Goal: Task Accomplishment & Management: Manage account settings

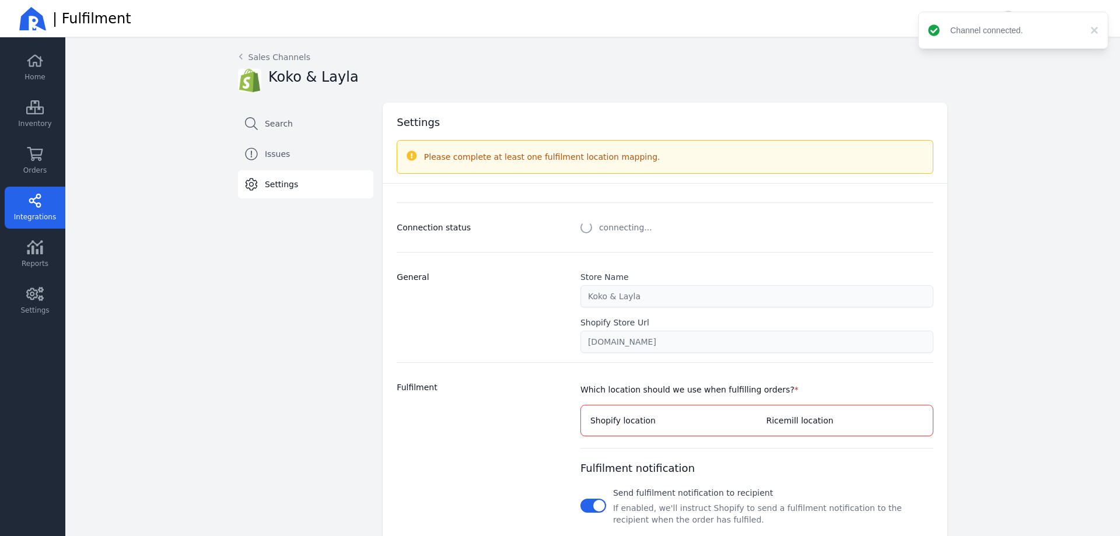
select select "paid_only"
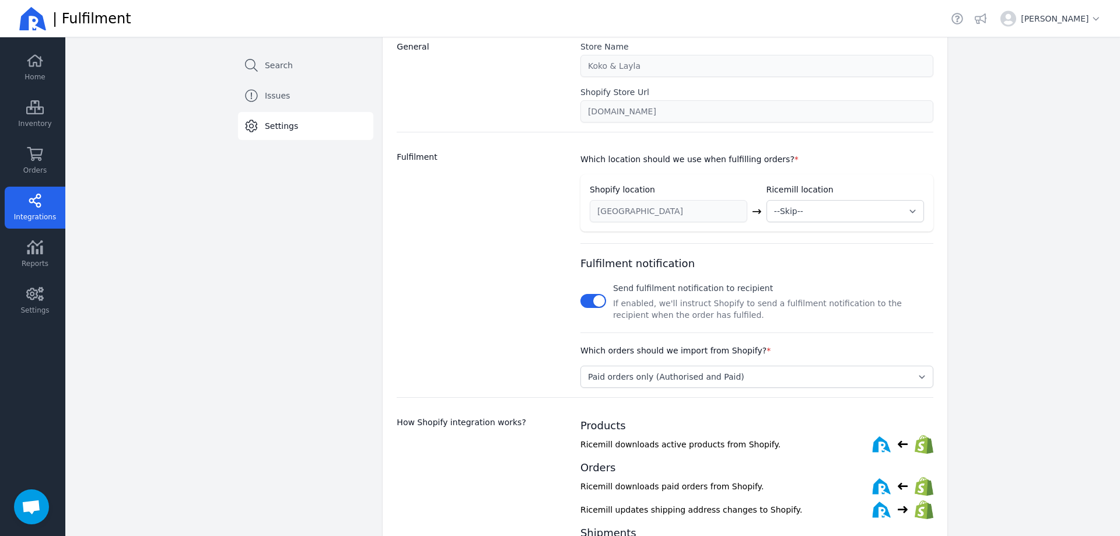
scroll to position [233, 0]
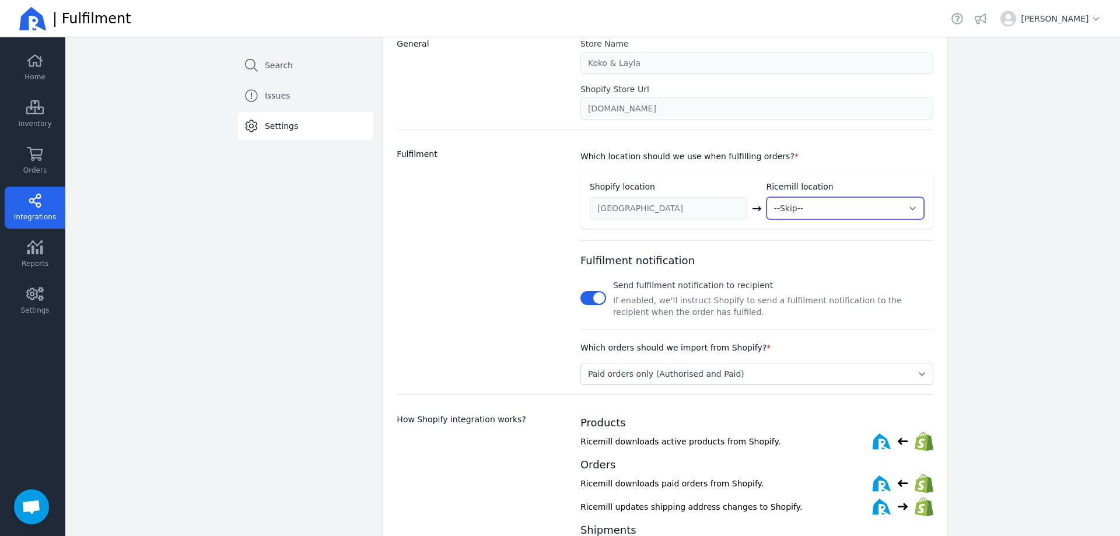
click at [905, 207] on select "--Skip-- ➕ Create new location My Warehouse" at bounding box center [844, 208] width 157 height 22
click at [673, 236] on div "Which location should we use when fulfilling orders? * Shopify location Ricemil…" at bounding box center [756, 262] width 353 height 246
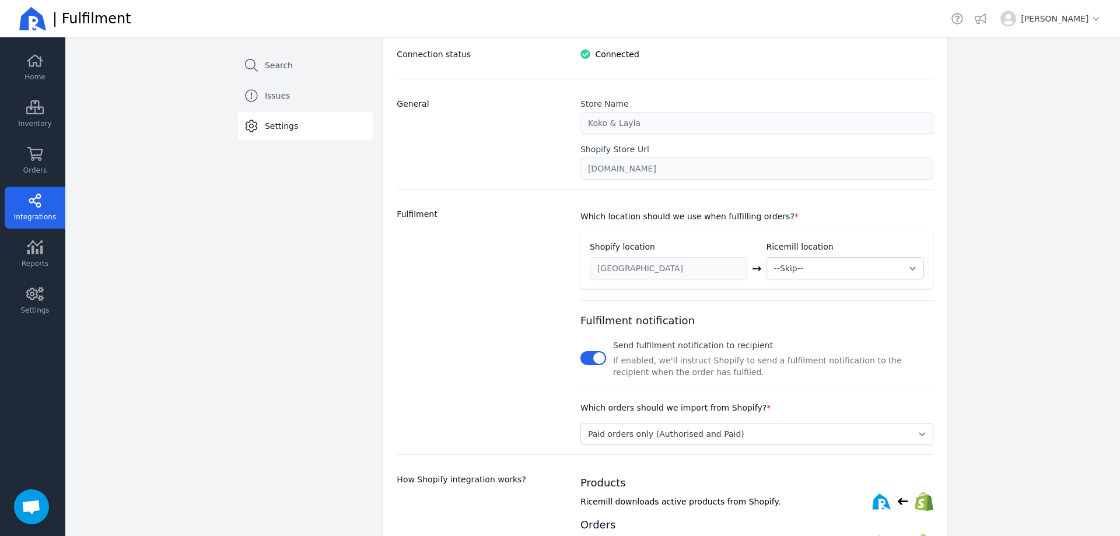
scroll to position [117, 0]
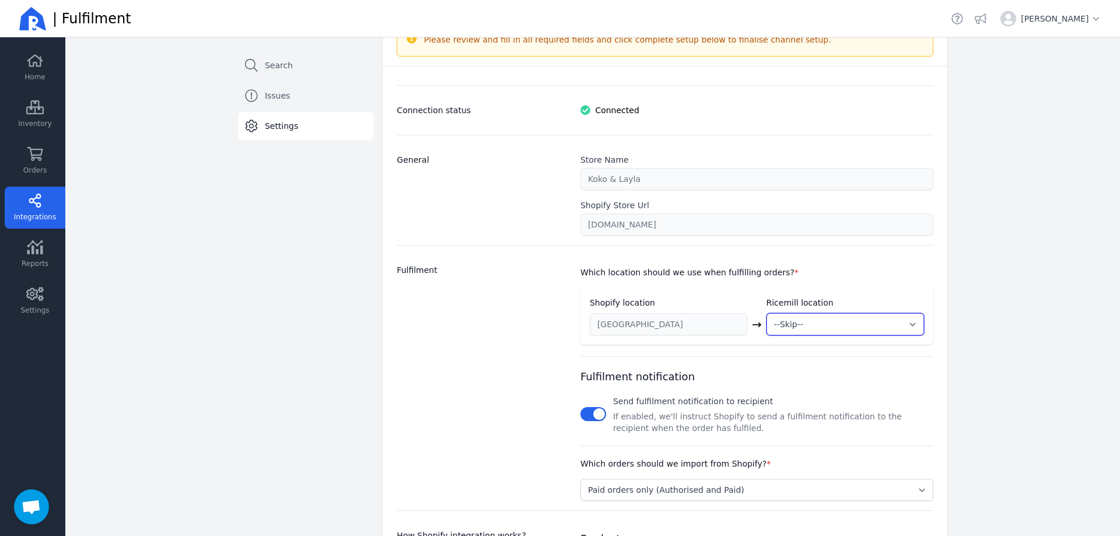
click at [884, 323] on select "--Skip-- ➕ Create new location My Warehouse" at bounding box center [844, 324] width 157 height 22
click at [766, 313] on select "--Skip-- ➕ Create new location My Warehouse" at bounding box center [844, 324] width 157 height 22
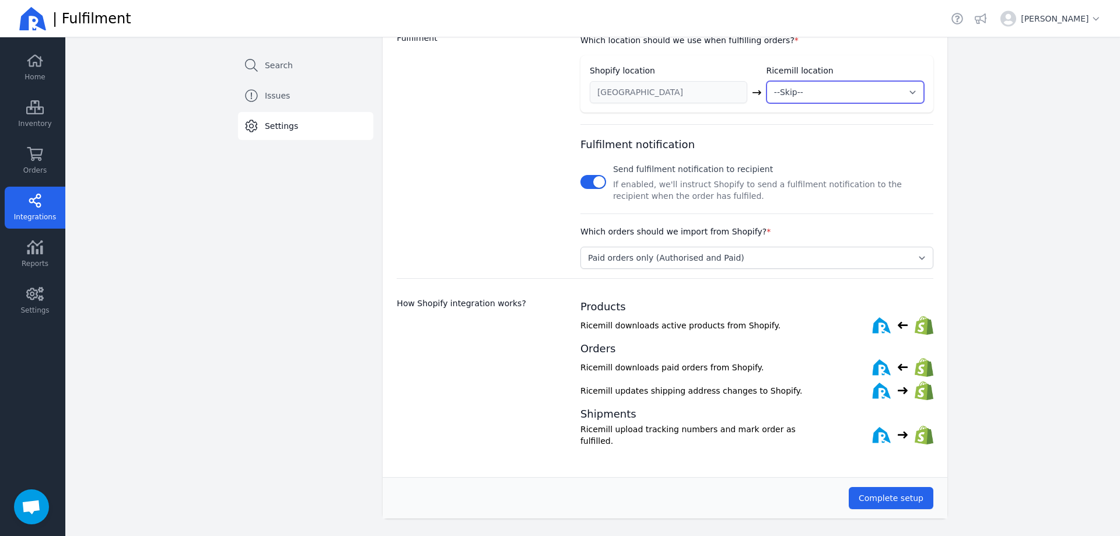
scroll to position [351, 0]
click at [887, 495] on span "Complete setup" at bounding box center [891, 496] width 65 height 9
click at [905, 92] on select "--Skip-- ➕ Create new location My Warehouse" at bounding box center [844, 91] width 157 height 22
click at [766, 80] on select "--Skip-- ➕ Create new location My Warehouse" at bounding box center [844, 91] width 157 height 22
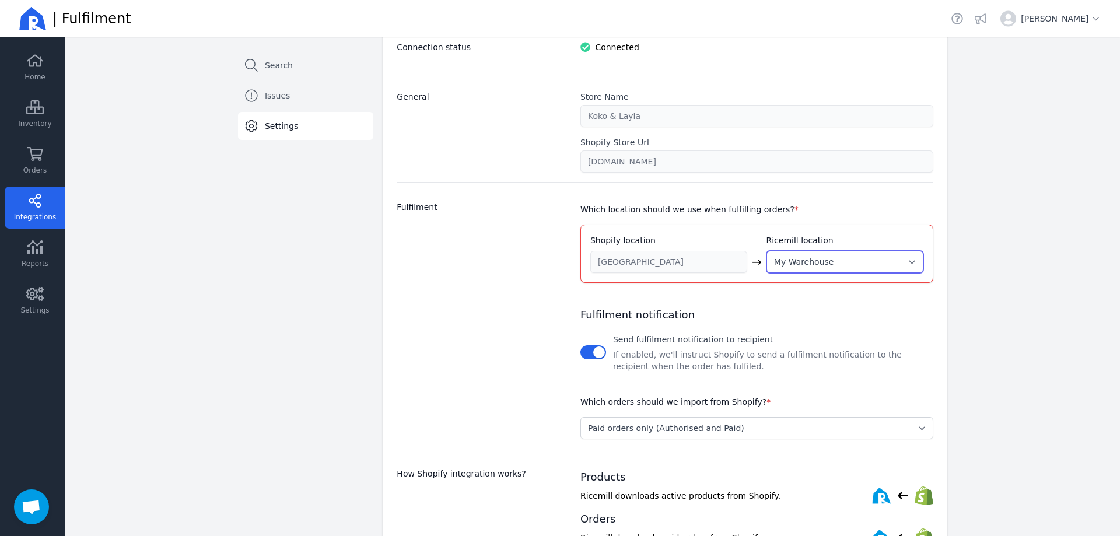
scroll to position [117, 0]
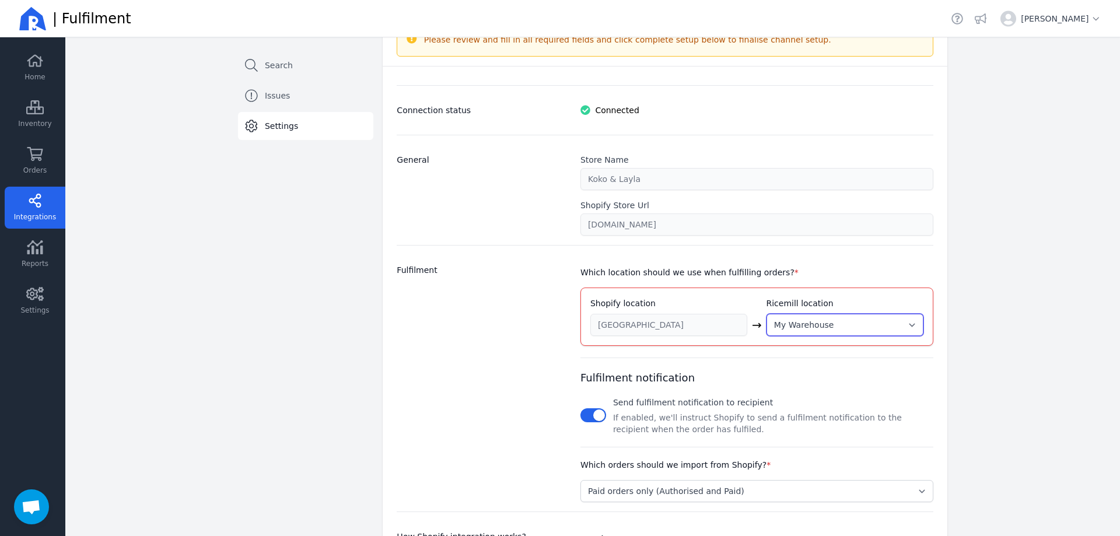
click at [898, 325] on select "--Skip-- ➕ Create new location My Warehouse" at bounding box center [844, 325] width 157 height 22
select select "new"
click at [766, 314] on select "--Skip-- ➕ Create new location My Warehouse" at bounding box center [844, 325] width 157 height 22
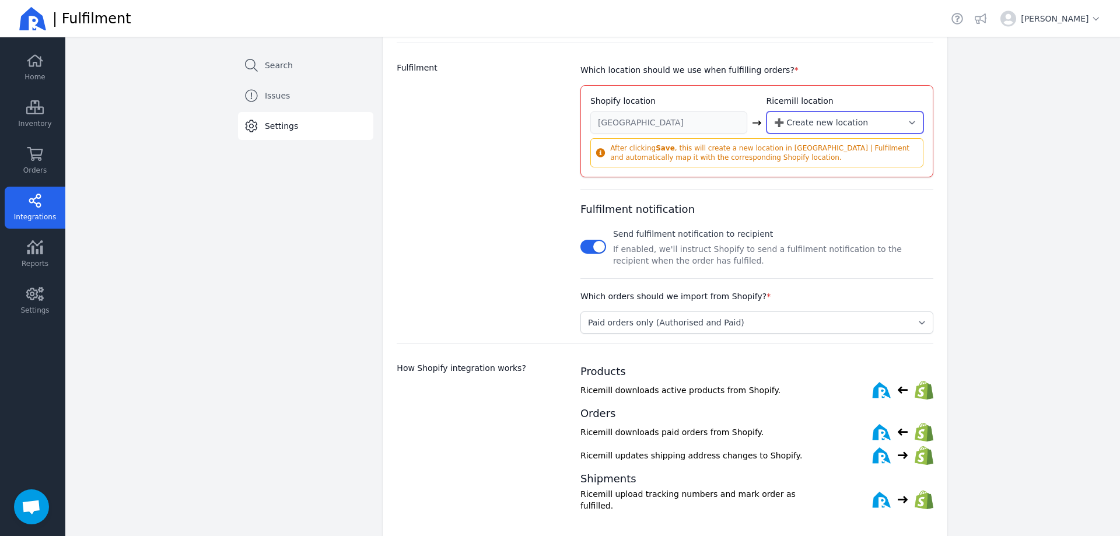
scroll to position [350, 0]
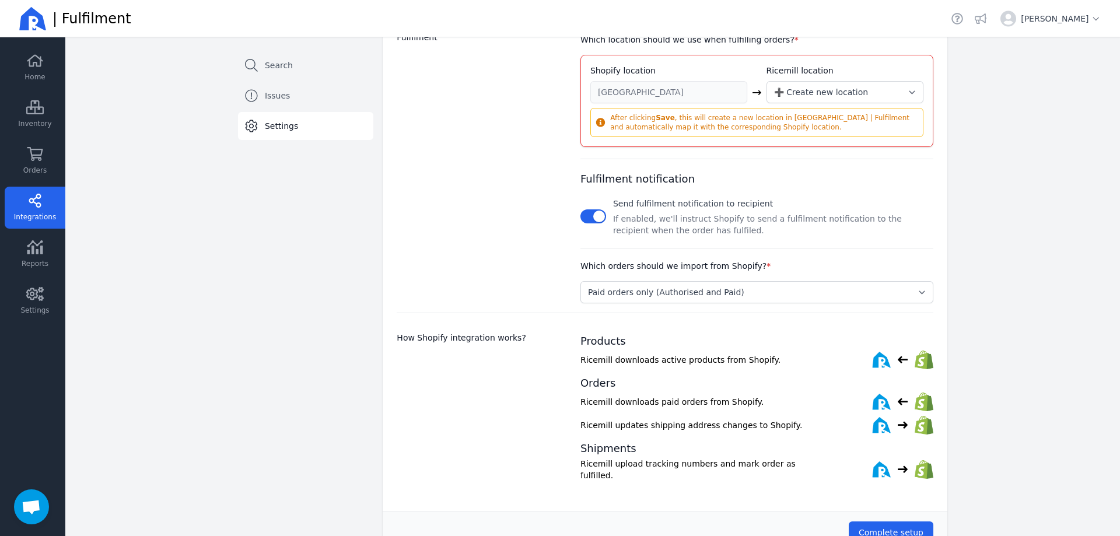
click at [661, 121] on b "Save" at bounding box center [665, 118] width 19 height 8
click at [893, 90] on select "--Skip-- ➕ Create new location My Warehouse" at bounding box center [844, 92] width 157 height 22
click at [766, 81] on select "--Skip-- ➕ Create new location My Warehouse" at bounding box center [844, 92] width 157 height 22
click at [884, 531] on span "Complete setup" at bounding box center [891, 532] width 65 height 9
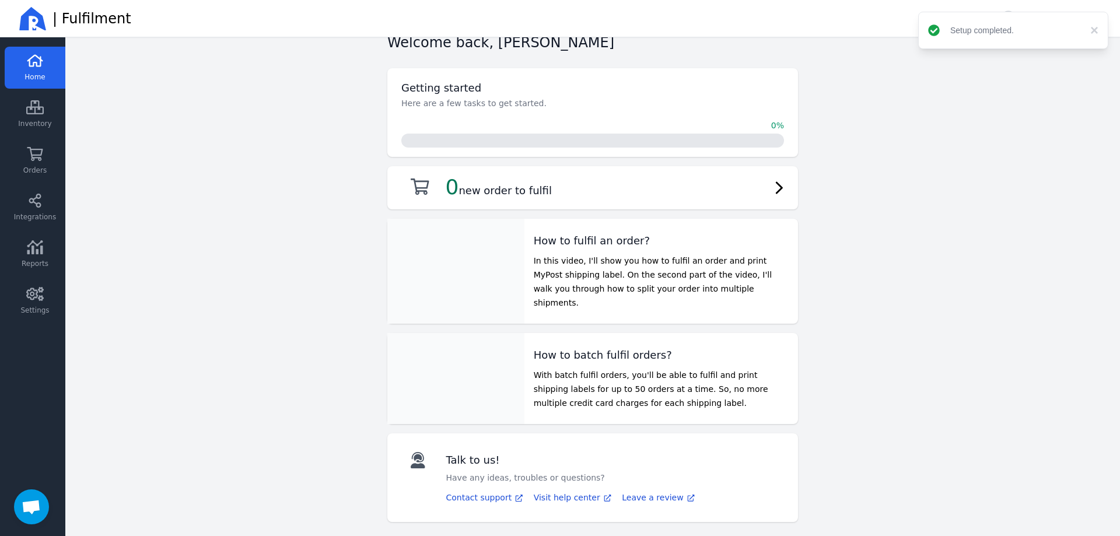
scroll to position [9, 0]
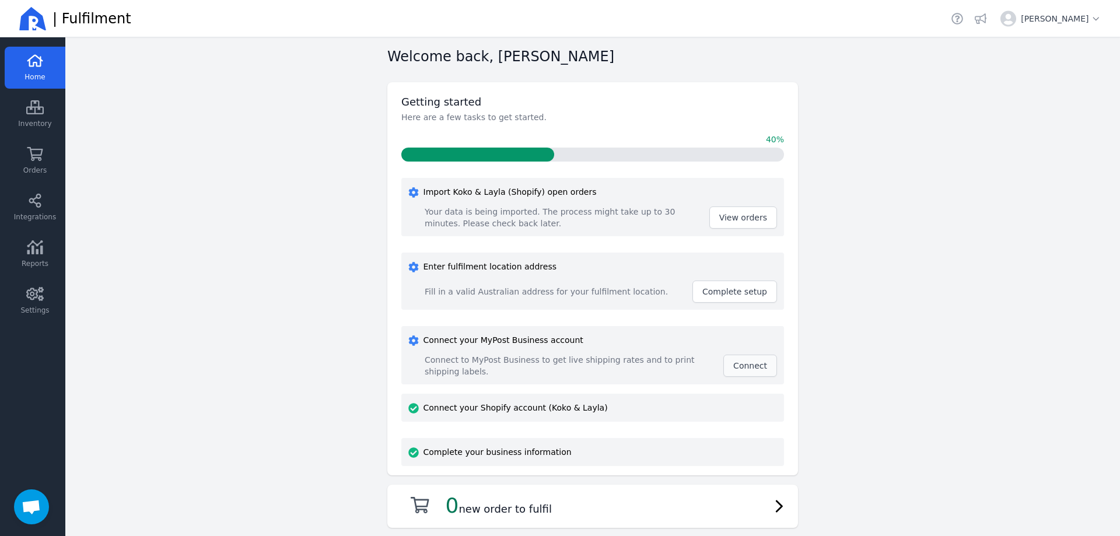
click at [744, 370] on span "Connect" at bounding box center [750, 365] width 34 height 9
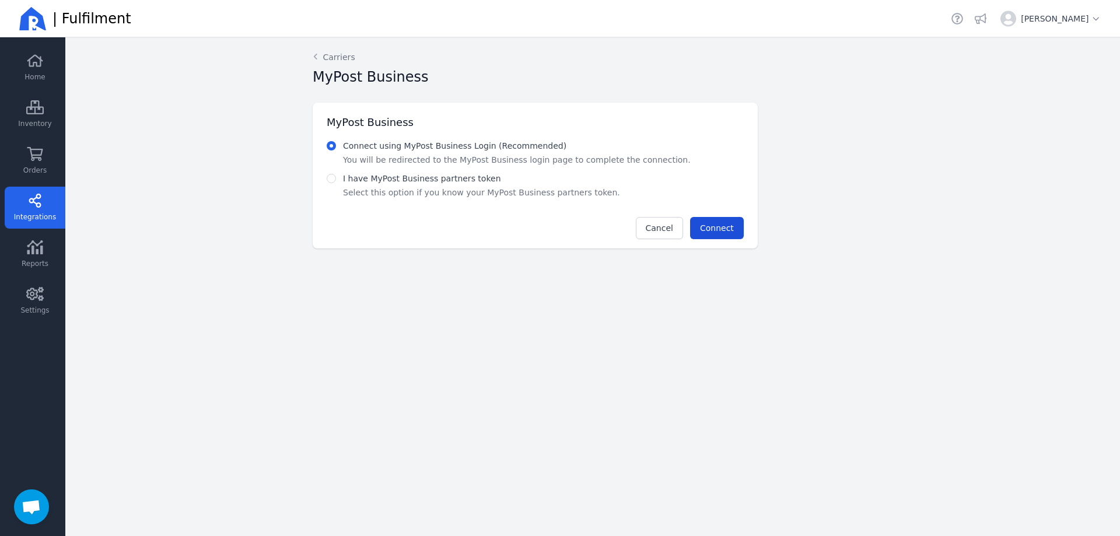
click at [701, 231] on button "Connect" at bounding box center [717, 228] width 54 height 22
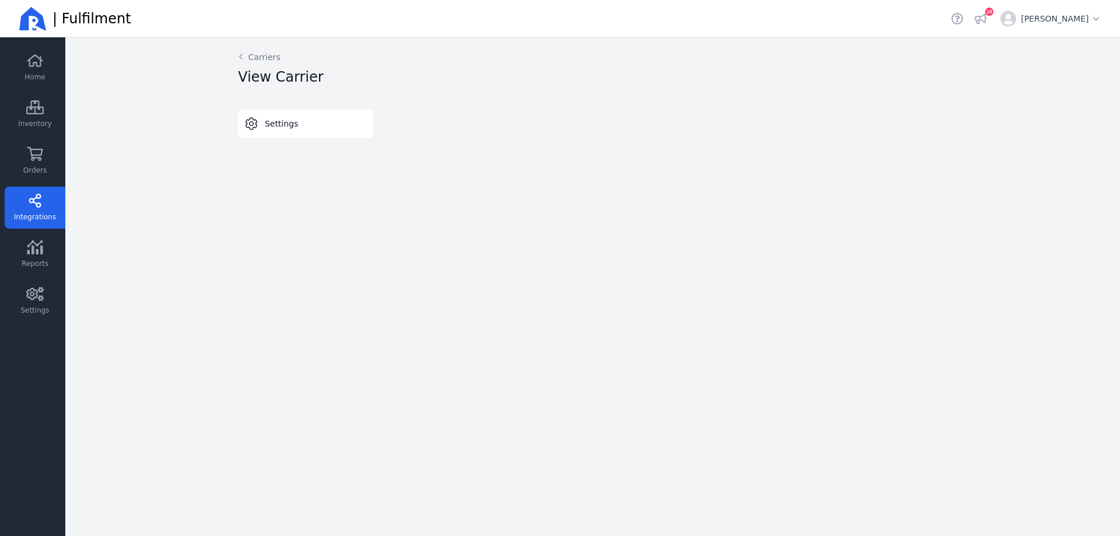
select select "THERMAL-LABEL-A6-1PP"
select select "SALE_OF_GOODS"
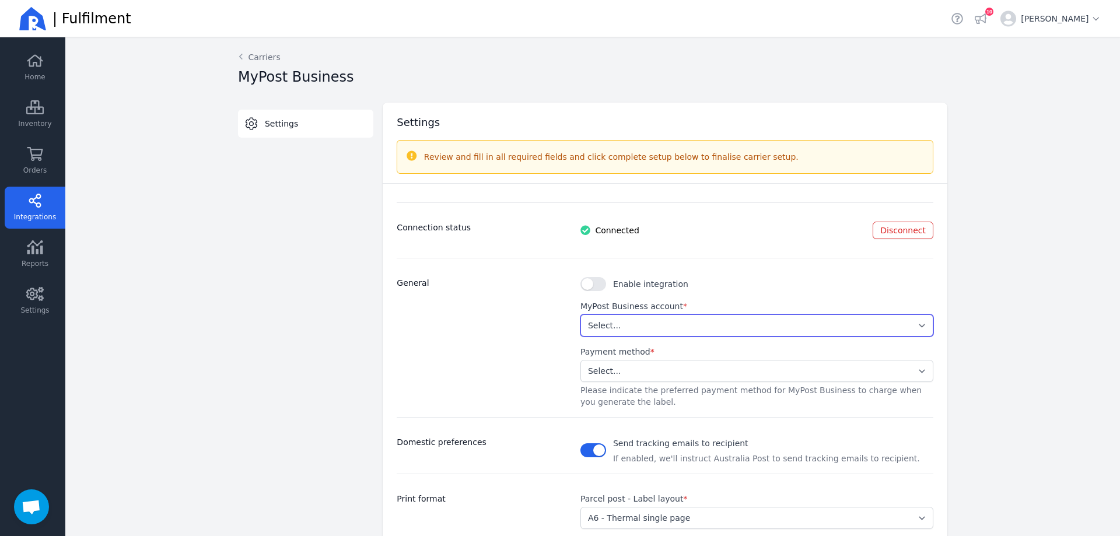
click at [675, 320] on select "Select... 124282c1bd3e4d3fb88645df3a310eac" at bounding box center [756, 325] width 353 height 22
select select "124282c1bd3e4d3fb88645df3a310eac"
click at [580, 314] on select "Select... 124282c1bd3e4d3fb88645df3a310eac" at bounding box center [756, 325] width 353 height 22
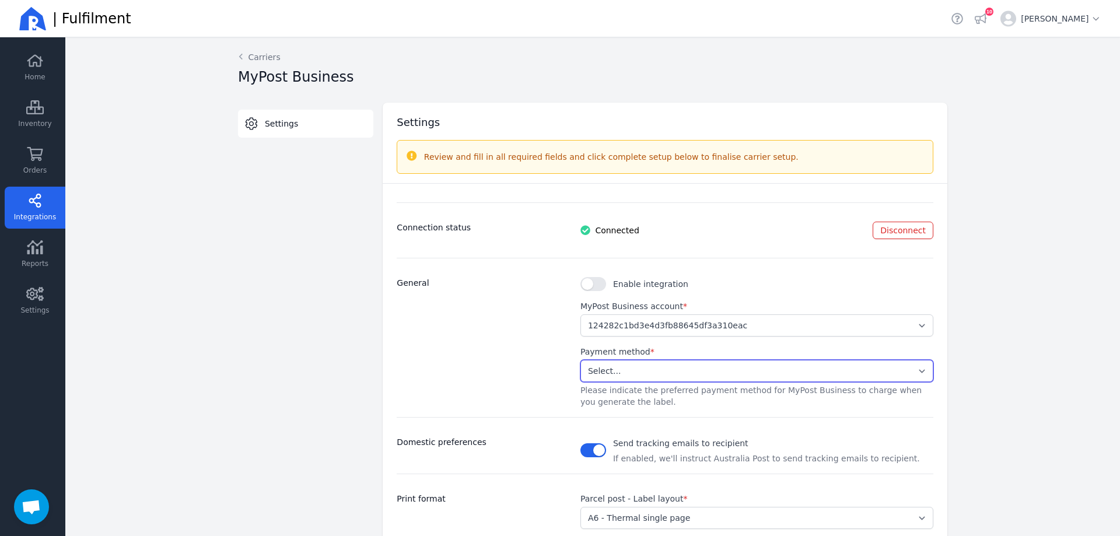
click at [650, 367] on select "Select... Stored Credit Card" at bounding box center [756, 371] width 353 height 22
select select "STORED_PAYMENT"
click at [580, 360] on select "Select... Stored Credit Card" at bounding box center [756, 371] width 353 height 22
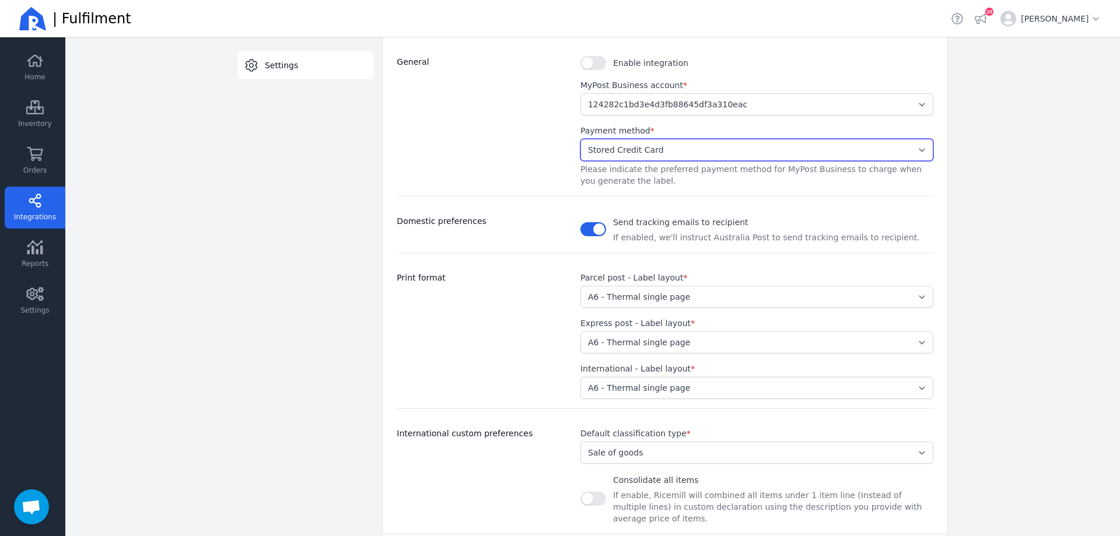
scroll to position [272, 0]
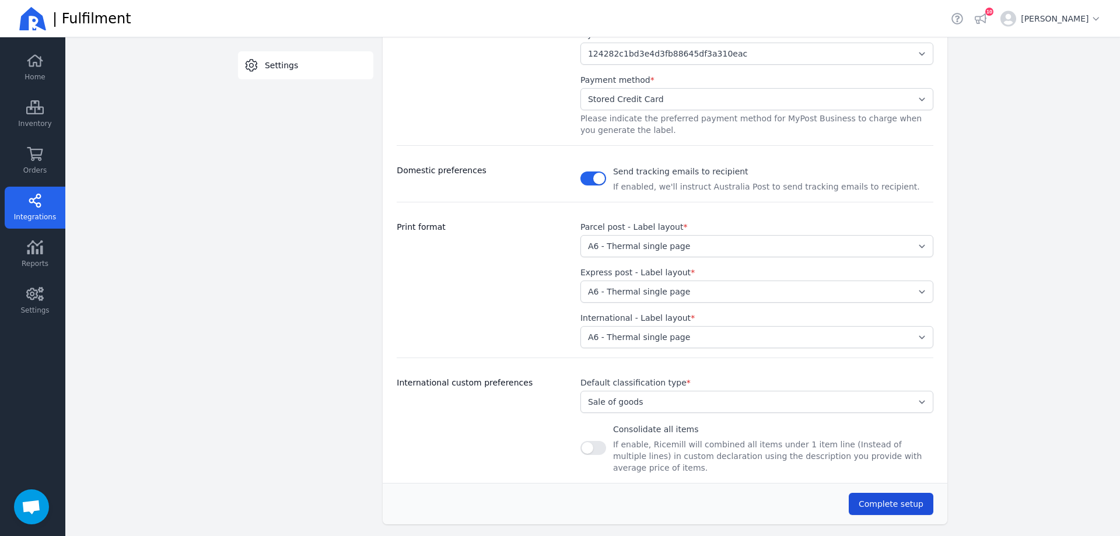
click at [898, 499] on span "Complete setup" at bounding box center [891, 503] width 65 height 9
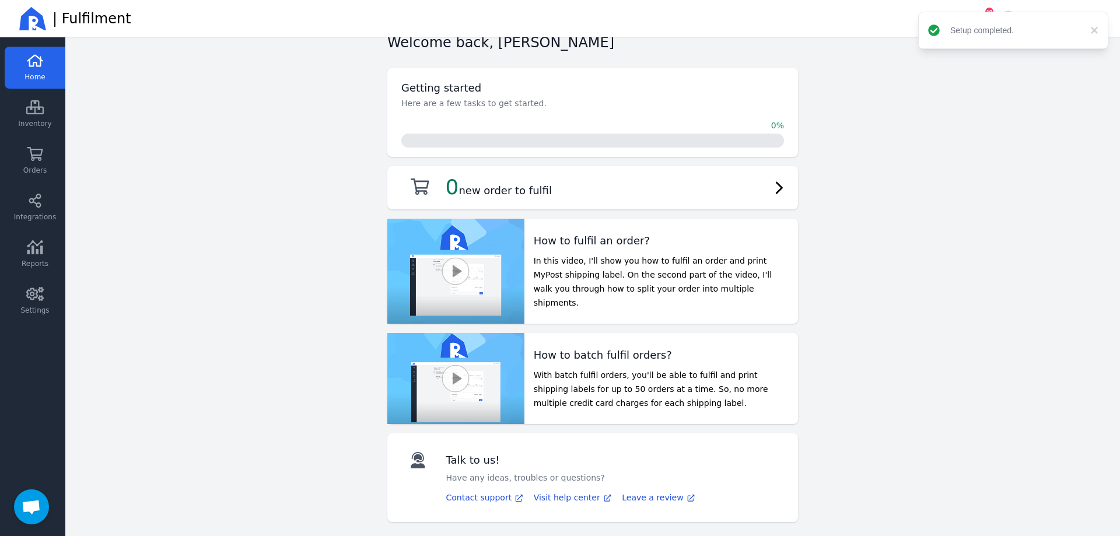
scroll to position [9, 0]
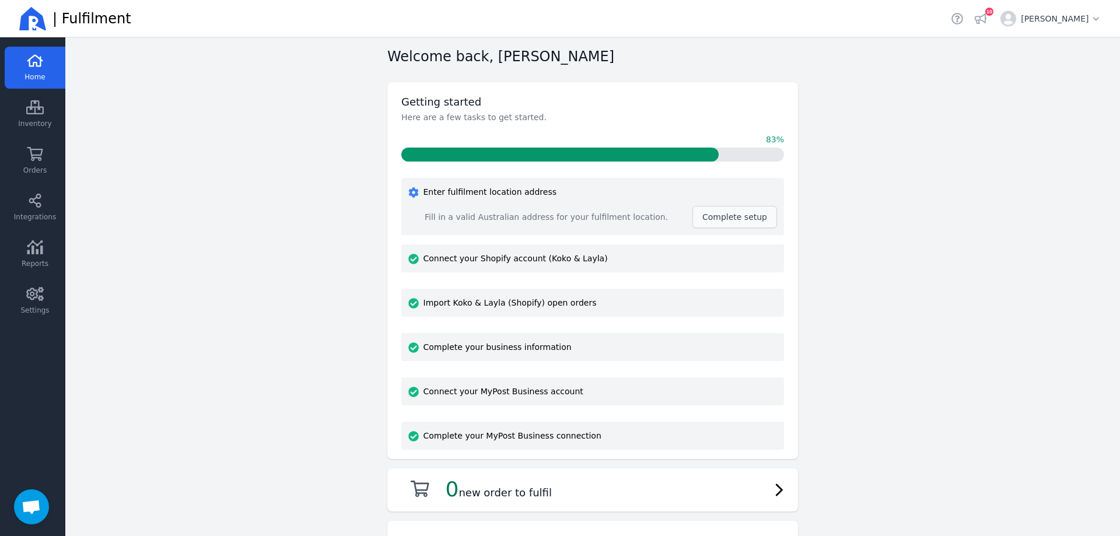
click at [720, 220] on span "Complete setup" at bounding box center [734, 216] width 65 height 9
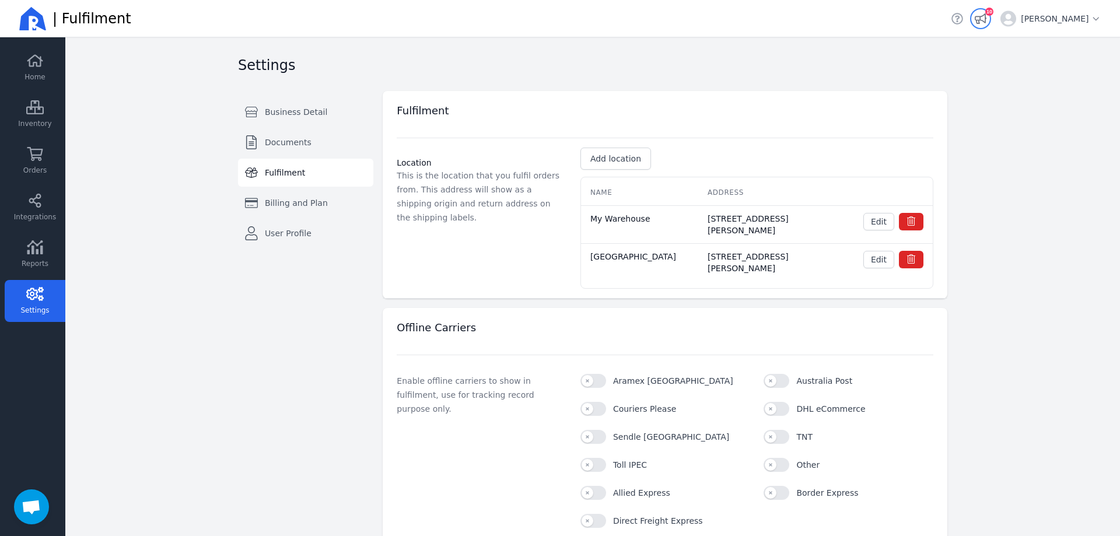
click at [989, 19] on button "View announcements 10" at bounding box center [980, 18] width 16 height 16
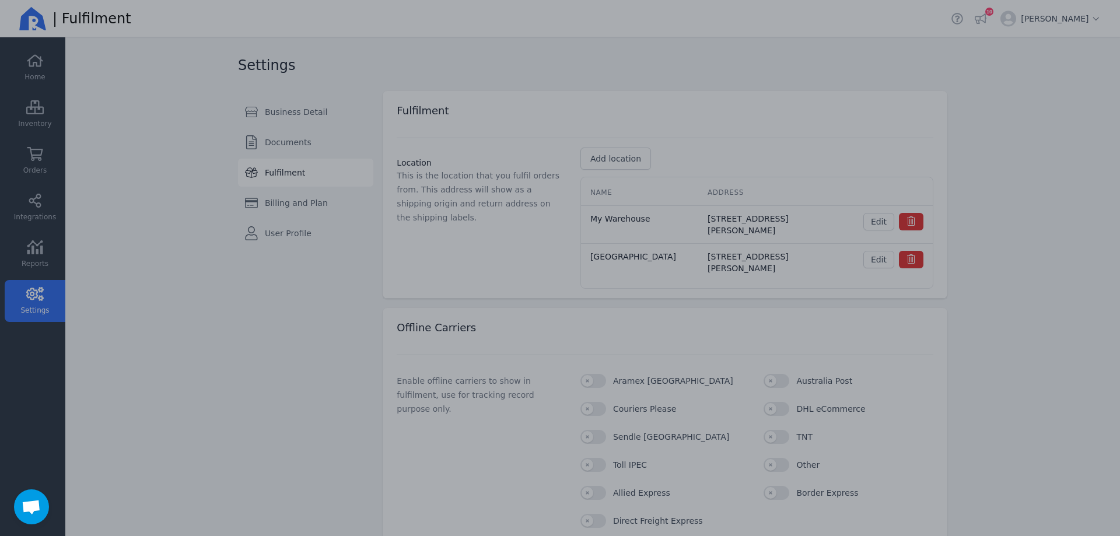
click at [498, 49] on div at bounding box center [560, 268] width 1120 height 536
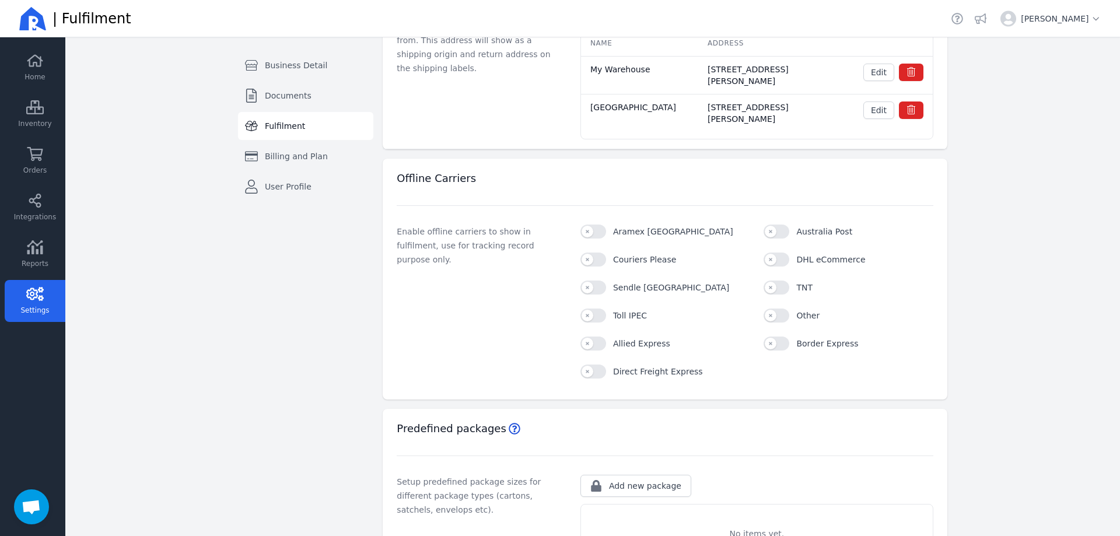
scroll to position [117, 0]
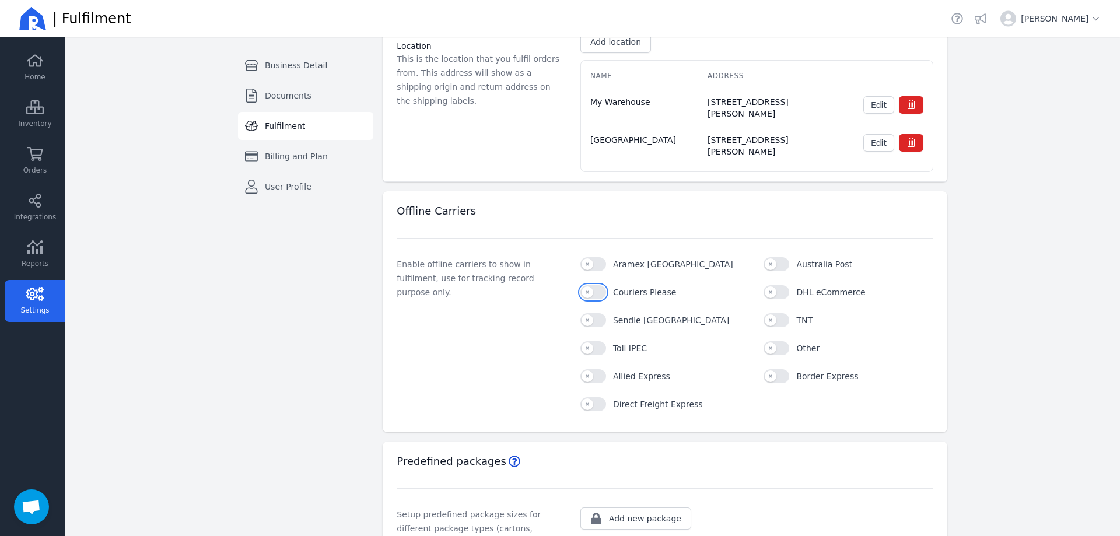
click at [583, 292] on button "Couriers Please" at bounding box center [593, 292] width 26 height 14
click at [585, 323] on button "Sendle" at bounding box center [593, 320] width 26 height 14
click at [765, 264] on button "Australia Post" at bounding box center [777, 264] width 26 height 14
click at [594, 293] on button "Couriers Please" at bounding box center [593, 292] width 26 height 14
click at [593, 322] on button "Sendle" at bounding box center [593, 320] width 26 height 14
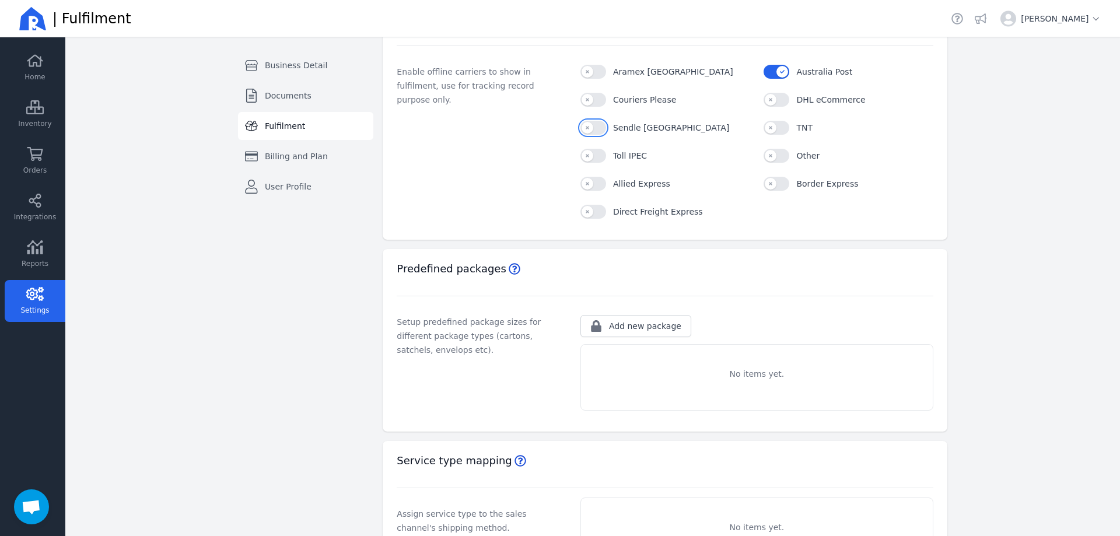
scroll to position [372, 0]
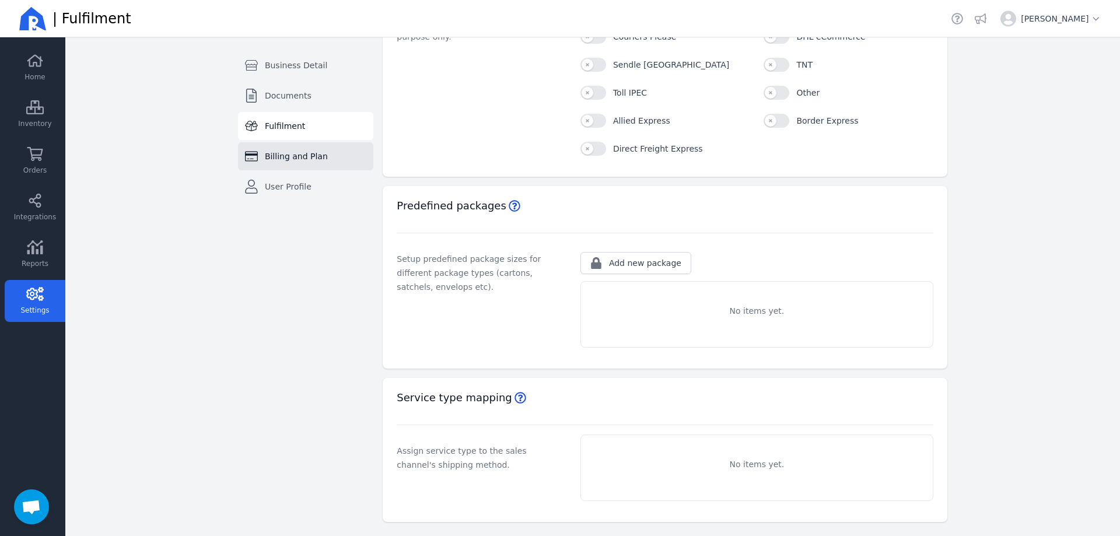
click at [282, 164] on link "Billing and Plan" at bounding box center [305, 156] width 135 height 28
